Goal: Information Seeking & Learning: Understand process/instructions

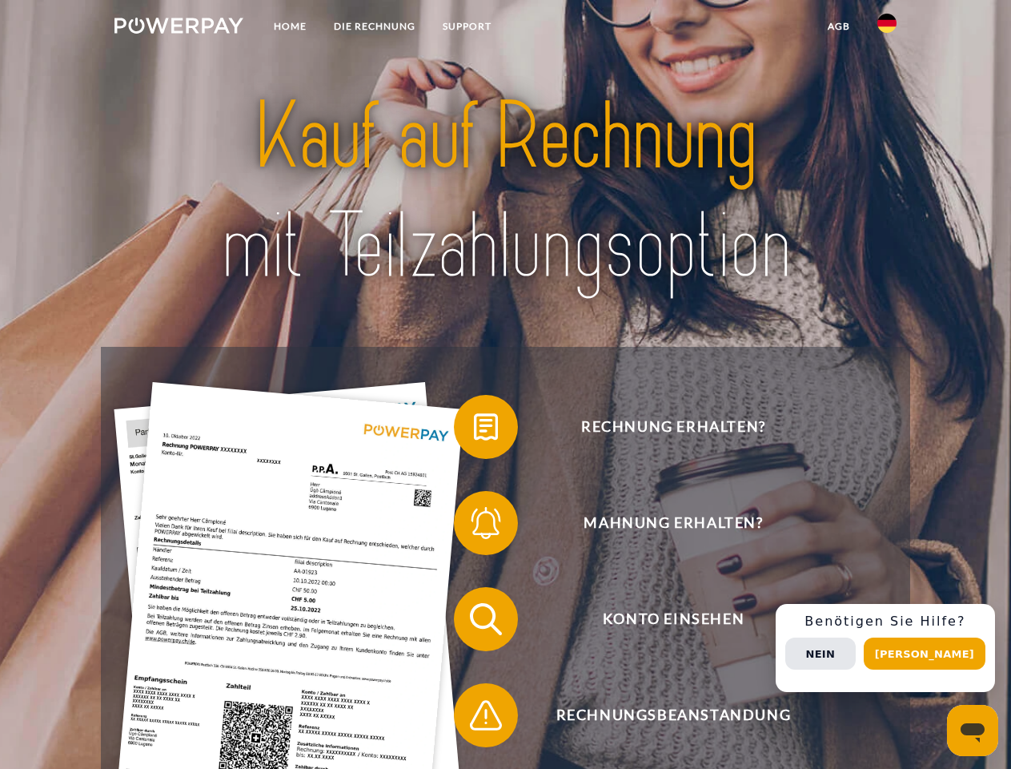
click at [179, 28] on img at bounding box center [179, 26] width 129 height 16
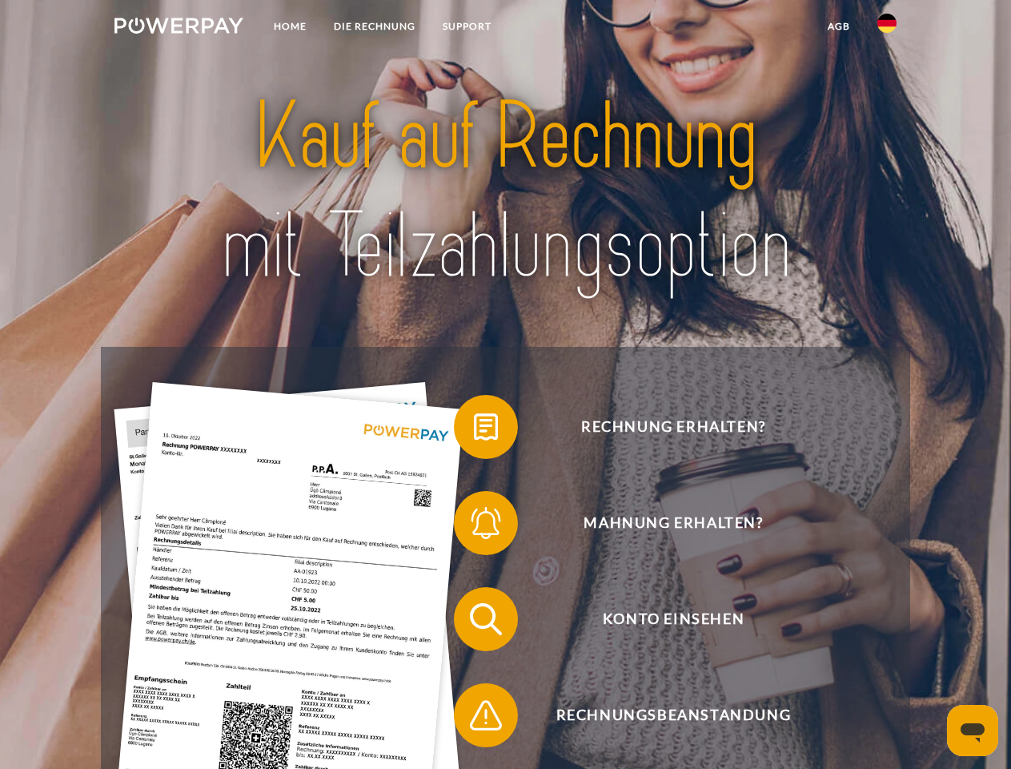
click at [887, 28] on img at bounding box center [887, 23] width 19 height 19
click at [838, 26] on link "agb" at bounding box center [839, 26] width 50 height 29
click at [474, 430] on span at bounding box center [462, 427] width 80 height 80
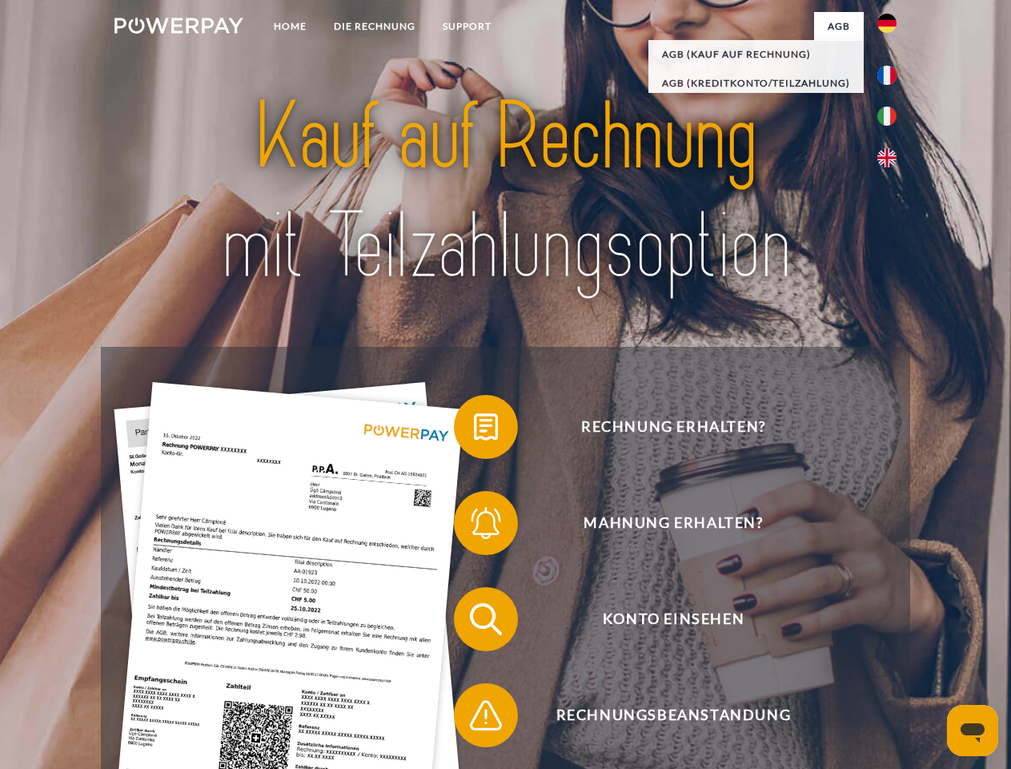
click at [474, 526] on span at bounding box center [462, 523] width 80 height 80
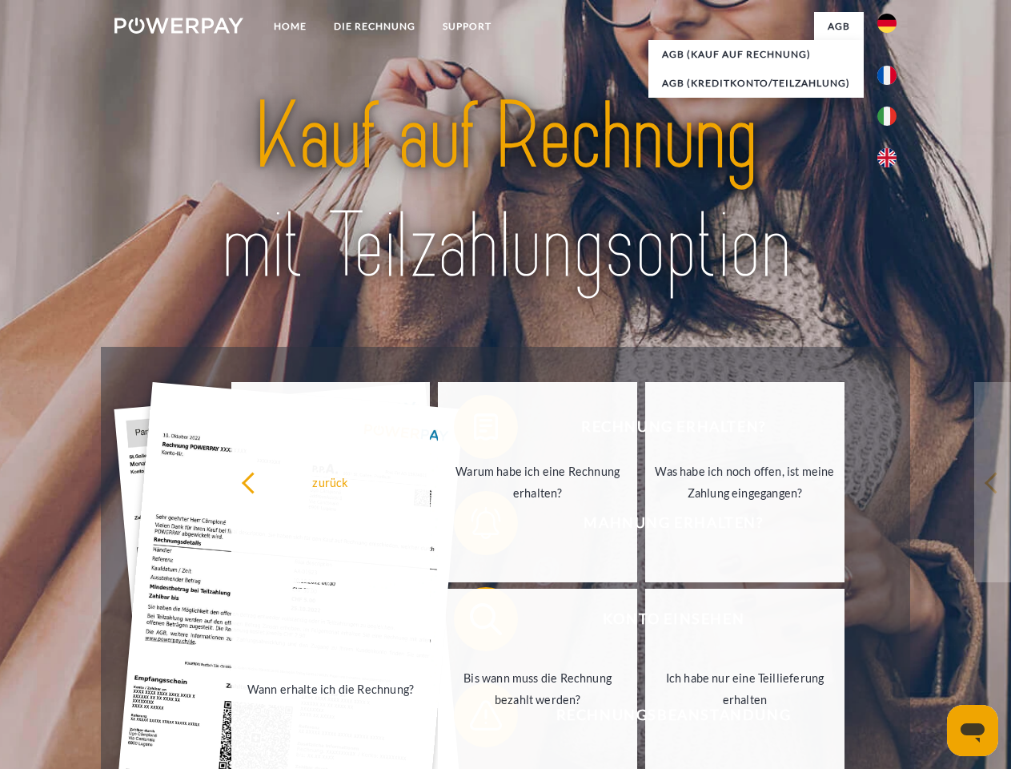
click at [474, 622] on link "Bis wann muss die Rechnung bezahlt werden?" at bounding box center [537, 689] width 199 height 200
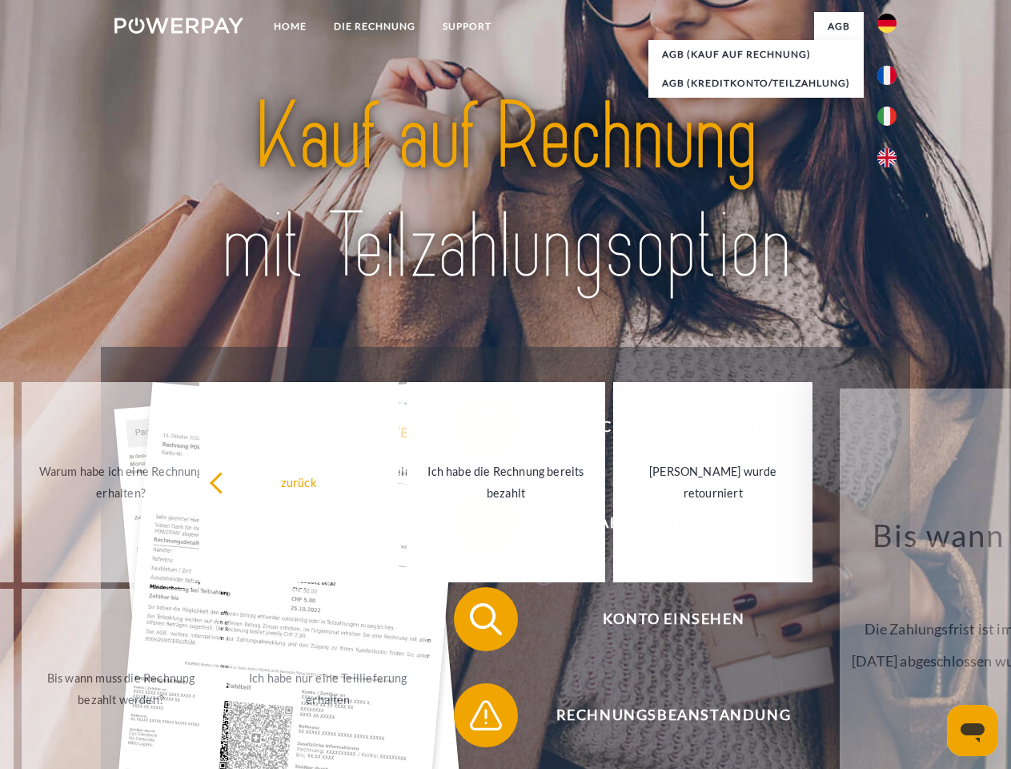
click at [474, 718] on span at bounding box center [462, 715] width 80 height 80
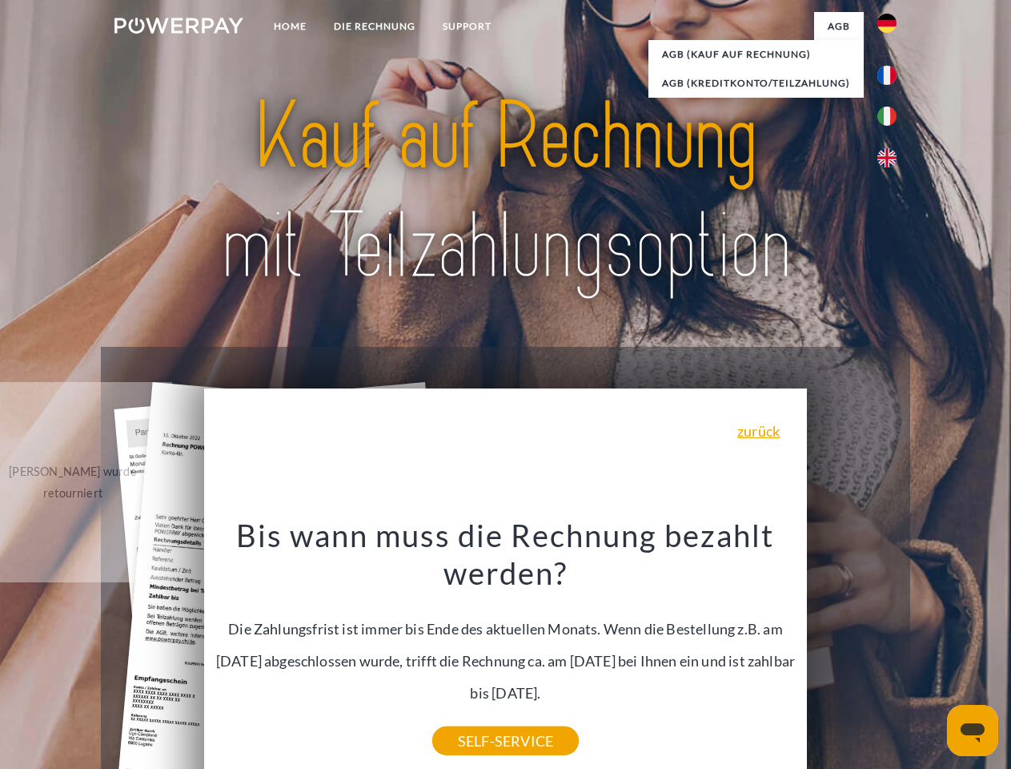
click at [891, 648] on div "Rechnung erhalten? Mahnung erhalten? Konto einsehen" at bounding box center [505, 667] width 809 height 641
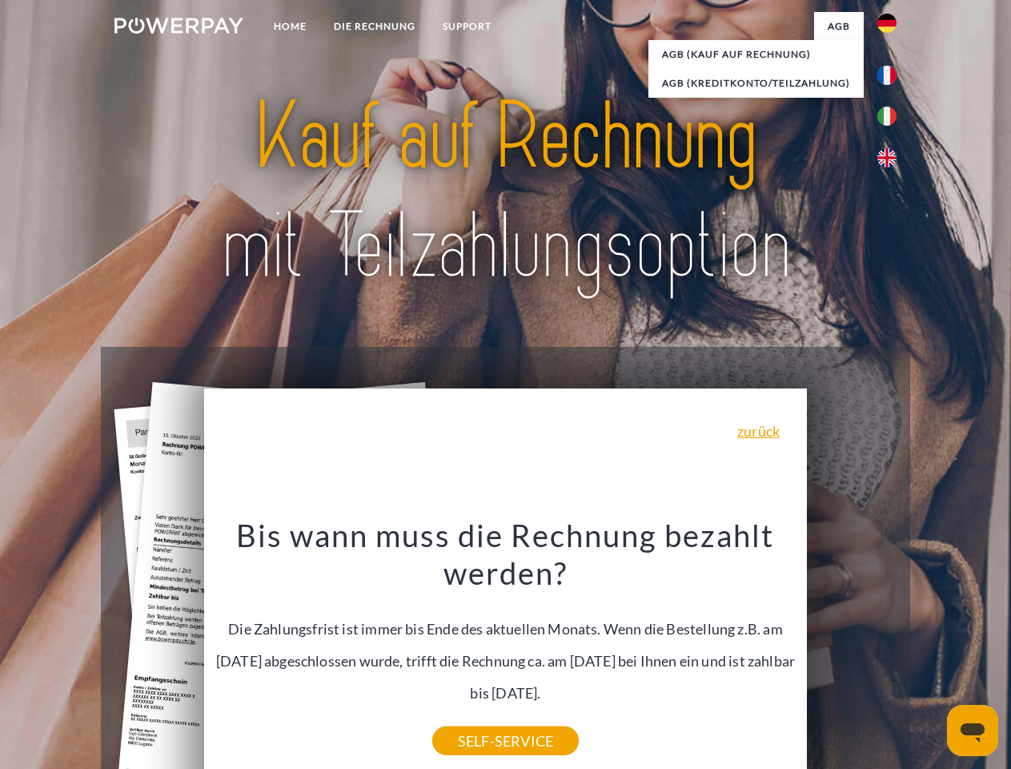
click at [852, 651] on span "Konto einsehen" at bounding box center [673, 619] width 392 height 64
click at [931, 653] on header "Home DIE RECHNUNG SUPPORT" at bounding box center [505, 553] width 1011 height 1106
